Goal: Task Accomplishment & Management: Manage account settings

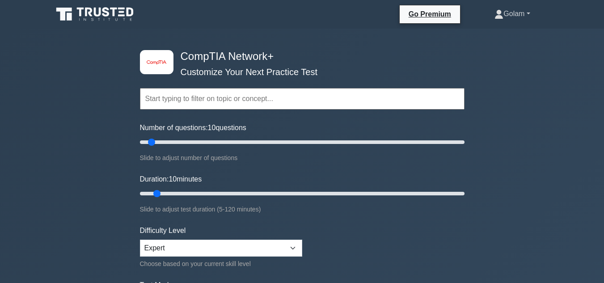
click at [527, 12] on link "Golam" at bounding box center [512, 14] width 78 height 18
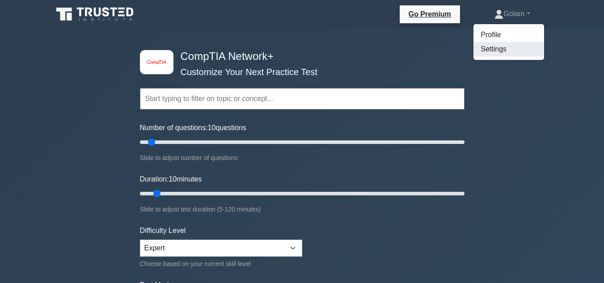
click at [498, 46] on link "Settings" at bounding box center [508, 49] width 71 height 14
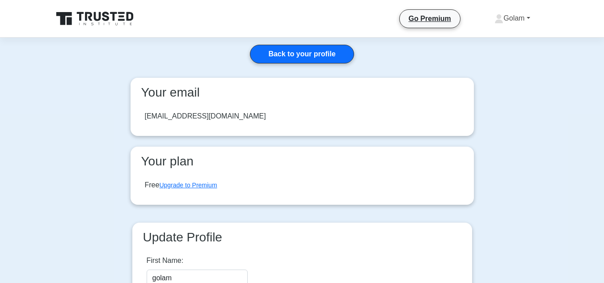
click at [526, 17] on link "Golam" at bounding box center [512, 18] width 78 height 18
click at [489, 38] on link "Profile" at bounding box center [508, 39] width 71 height 14
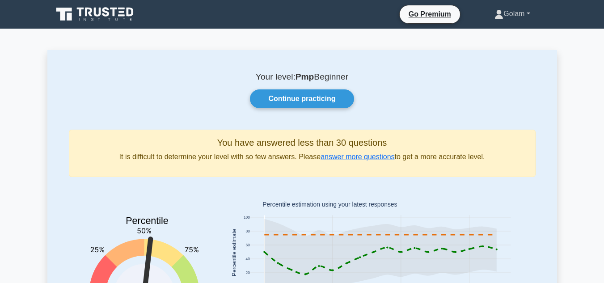
click at [509, 10] on link "Golam" at bounding box center [512, 14] width 78 height 18
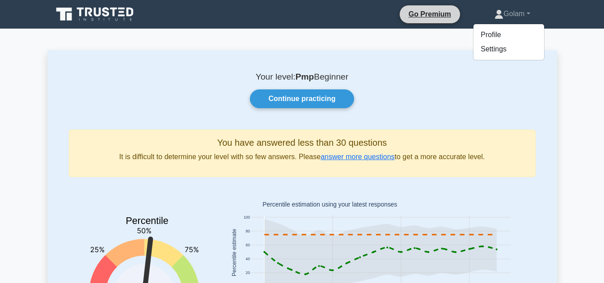
click at [433, 8] on li "Go Premium" at bounding box center [429, 14] width 61 height 19
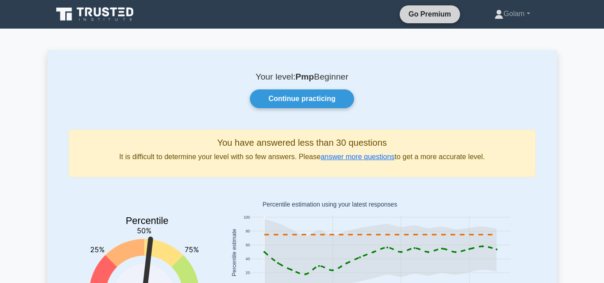
click at [428, 13] on link "Go Premium" at bounding box center [429, 13] width 53 height 11
click at [507, 14] on link "Golam" at bounding box center [512, 14] width 78 height 18
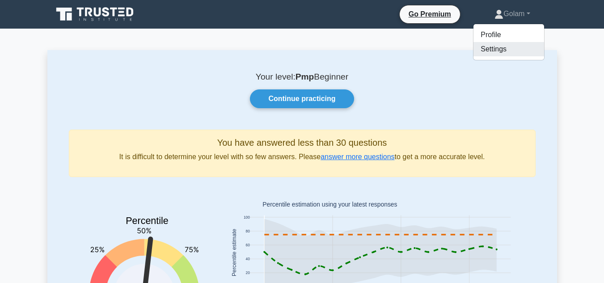
click at [488, 50] on link "Settings" at bounding box center [508, 49] width 71 height 14
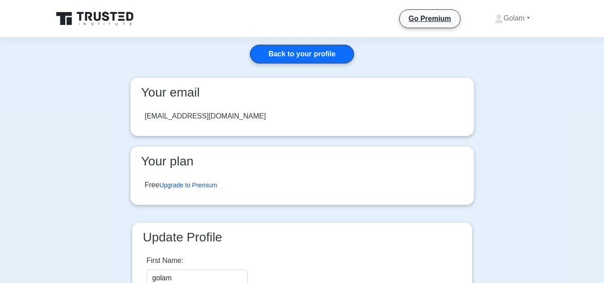
click at [194, 186] on link "Upgrade to Premium" at bounding box center [188, 184] width 58 height 7
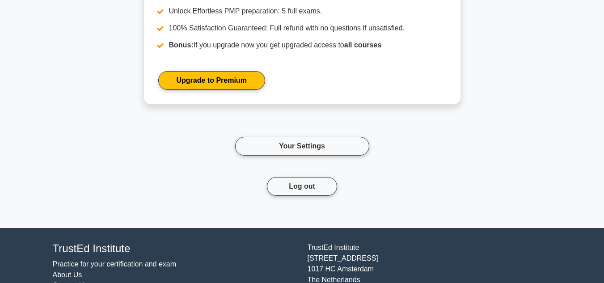
scroll to position [1152, 0]
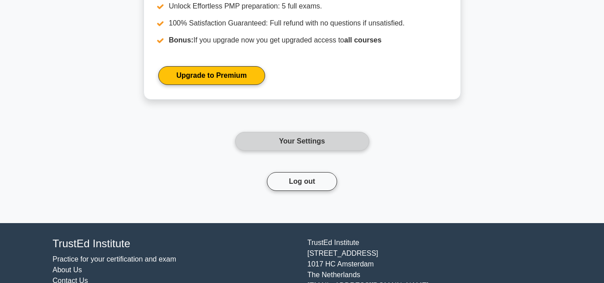
click at [321, 132] on link "Your Settings" at bounding box center [302, 141] width 134 height 19
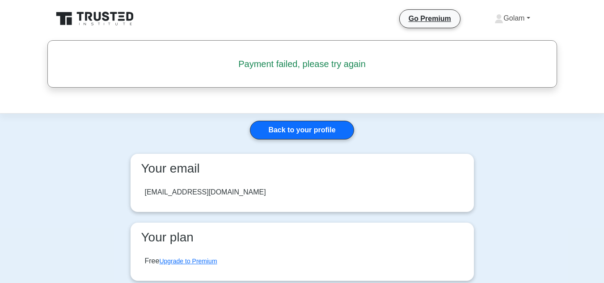
click at [512, 19] on link "Golam" at bounding box center [512, 18] width 78 height 18
click at [442, 57] on div "Payment failed, please try again" at bounding box center [302, 63] width 512 height 25
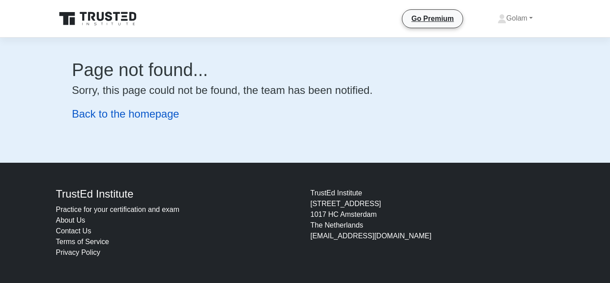
click at [131, 117] on link "Back to the homepage" at bounding box center [125, 114] width 107 height 12
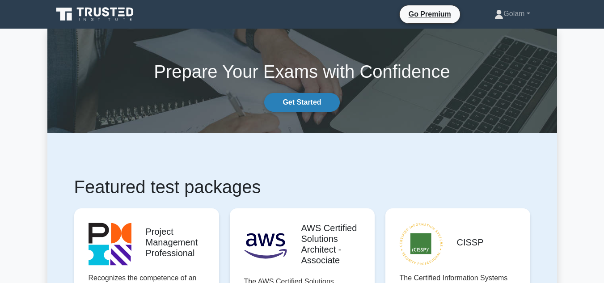
click at [313, 98] on link "Get Started" at bounding box center [301, 102] width 75 height 19
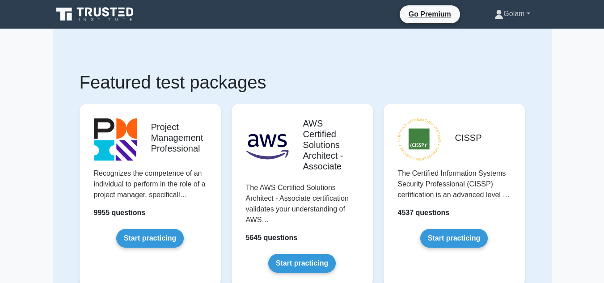
click at [523, 12] on link "Golam" at bounding box center [512, 14] width 78 height 18
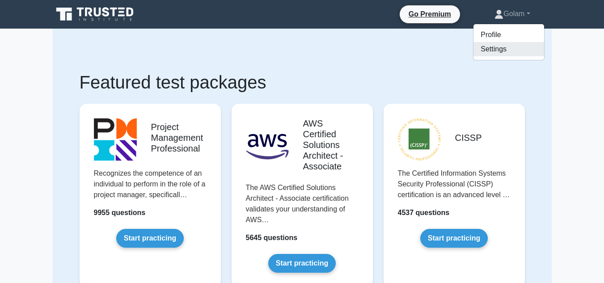
click at [490, 48] on link "Settings" at bounding box center [508, 49] width 71 height 14
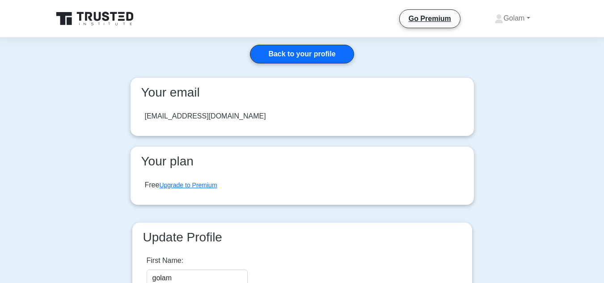
scroll to position [220, 0]
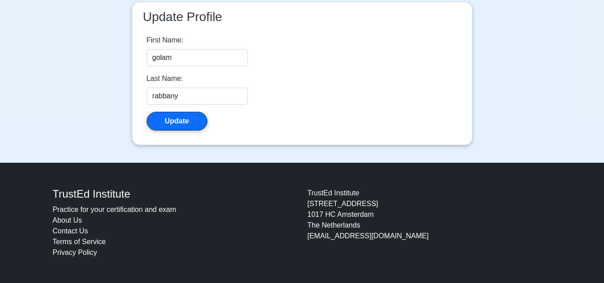
click at [68, 222] on link "About Us" at bounding box center [67, 220] width 29 height 8
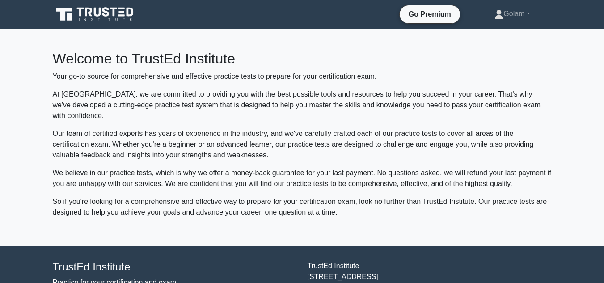
scroll to position [62, 0]
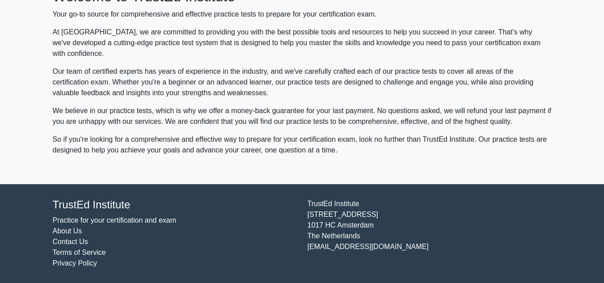
click at [67, 244] on link "Contact Us" at bounding box center [70, 242] width 35 height 8
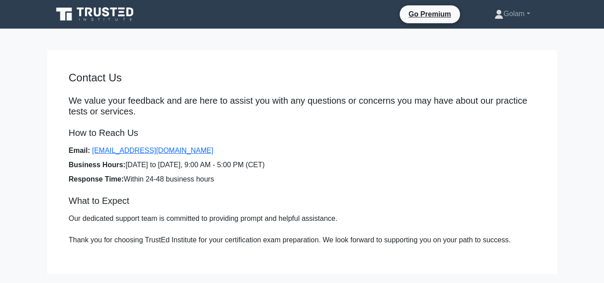
scroll to position [111, 0]
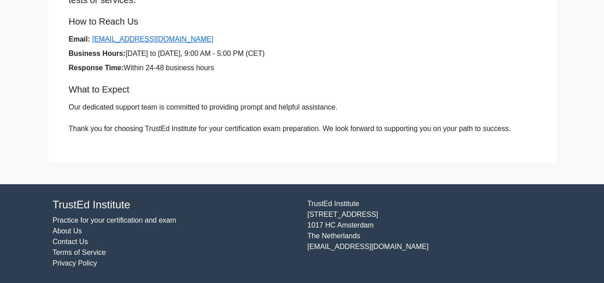
click at [96, 253] on link "Terms of Service" at bounding box center [79, 252] width 53 height 8
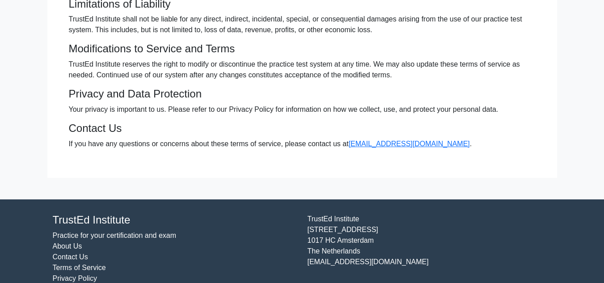
scroll to position [262, 0]
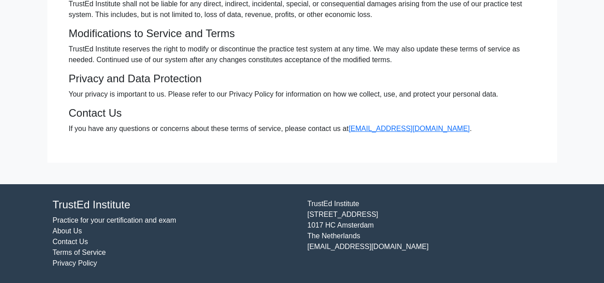
click at [95, 252] on link "Terms of Service" at bounding box center [79, 252] width 53 height 8
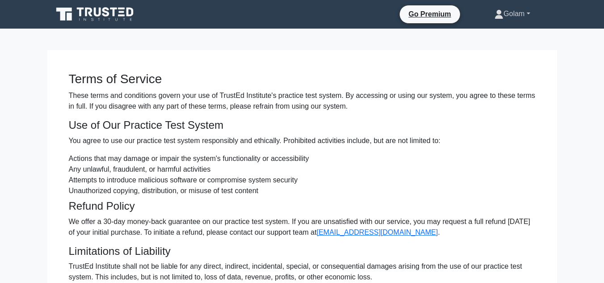
click at [514, 12] on link "Golam" at bounding box center [512, 14] width 78 height 18
click at [501, 51] on link "Settings" at bounding box center [508, 49] width 71 height 14
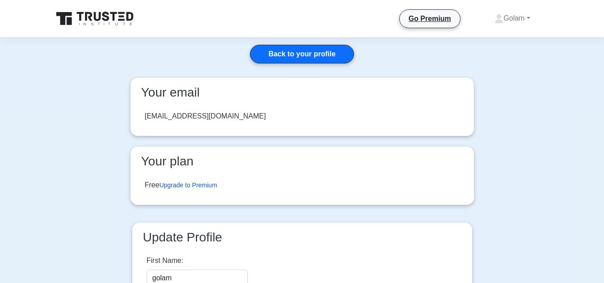
click at [187, 186] on link "Upgrade to Premium" at bounding box center [188, 184] width 58 height 7
click at [187, 182] on link "Upgrade to Premium" at bounding box center [188, 184] width 58 height 7
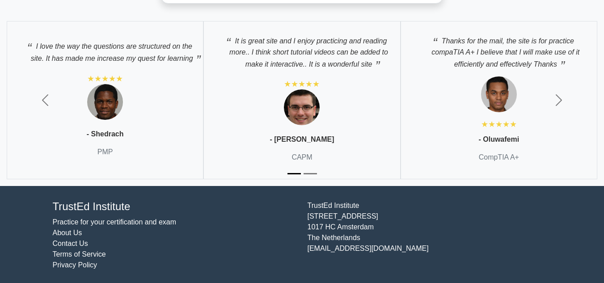
click at [86, 263] on link "Privacy Policy" at bounding box center [75, 265] width 45 height 8
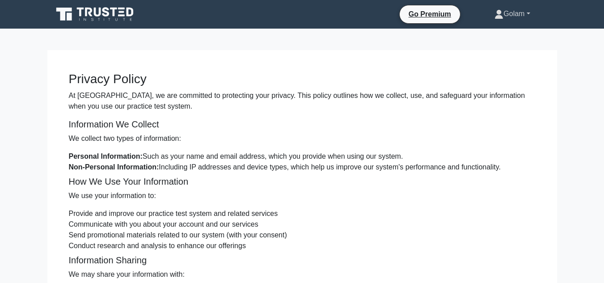
click at [499, 16] on link "Golam" at bounding box center [512, 14] width 78 height 18
click at [494, 35] on link "Profile" at bounding box center [508, 35] width 71 height 14
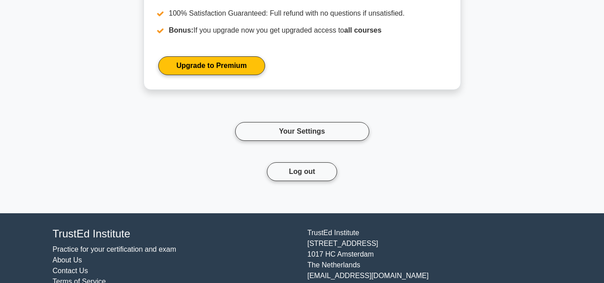
scroll to position [1172, 0]
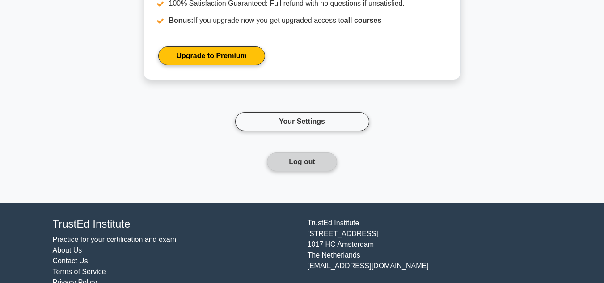
click at [295, 152] on button "Log out" at bounding box center [302, 161] width 70 height 19
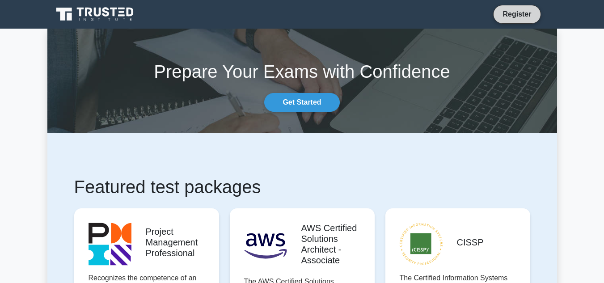
click at [520, 17] on link "Register" at bounding box center [516, 13] width 39 height 11
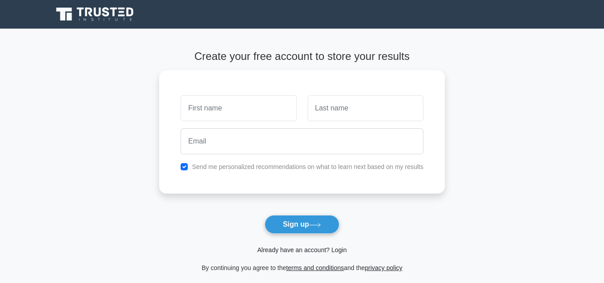
click at [304, 251] on link "Already have an account? Login" at bounding box center [301, 249] width 89 height 7
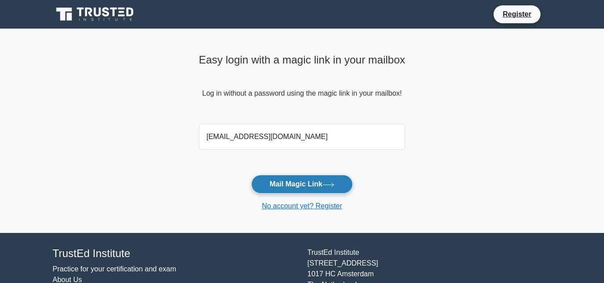
type input "rabbany_kuet@hotmail.com"
click at [312, 189] on button "Mail Magic Link" at bounding box center [301, 184] width 101 height 19
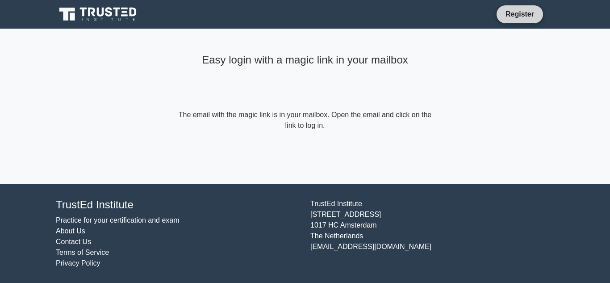
click at [516, 12] on link "Register" at bounding box center [519, 13] width 39 height 11
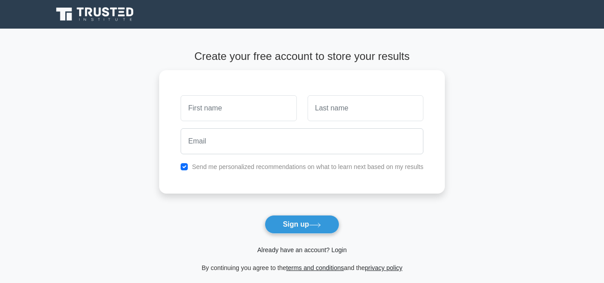
click at [340, 250] on link "Already have an account? Login" at bounding box center [301, 249] width 89 height 7
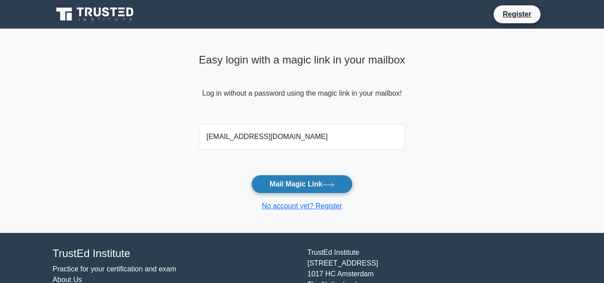
type input "rabbanyinaccenture@gmail.com"
click at [334, 183] on icon at bounding box center [328, 184] width 12 height 5
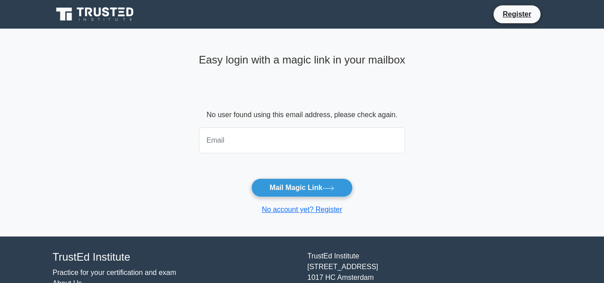
click at [265, 141] on input "email" at bounding box center [302, 140] width 206 height 26
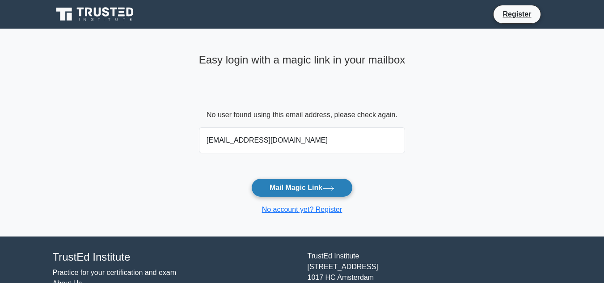
type input "[EMAIL_ADDRESS][DOMAIN_NAME]"
click at [308, 185] on button "Mail Magic Link" at bounding box center [301, 187] width 101 height 19
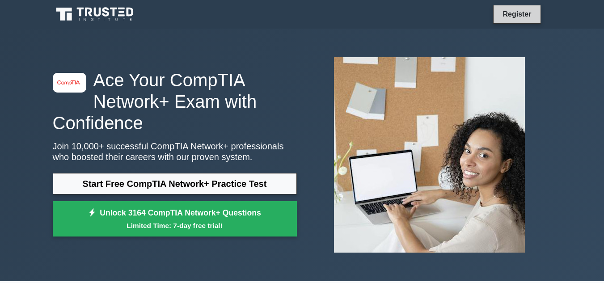
click at [510, 15] on link "Register" at bounding box center [516, 13] width 39 height 11
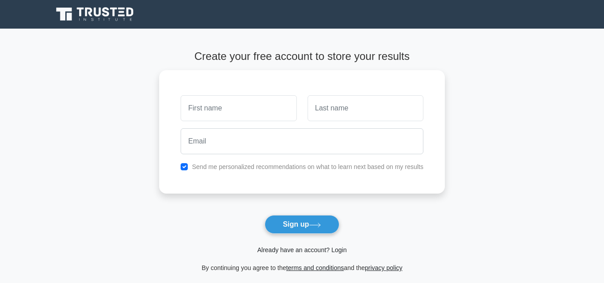
click at [337, 251] on link "Already have an account? Login" at bounding box center [301, 249] width 89 height 7
